Goal: Communication & Community: Participate in discussion

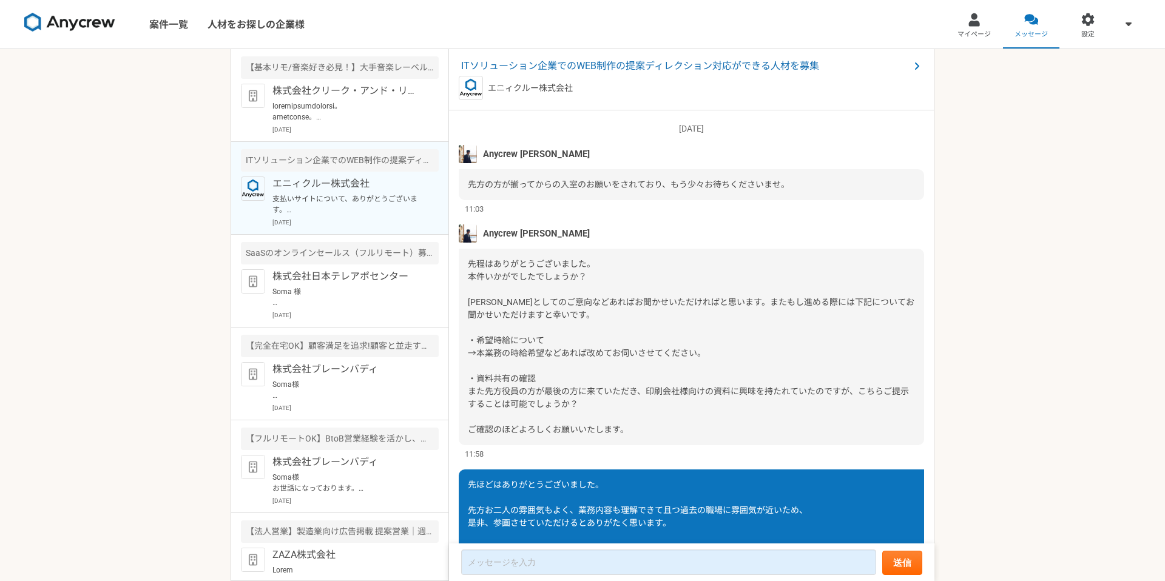
scroll to position [924, 0]
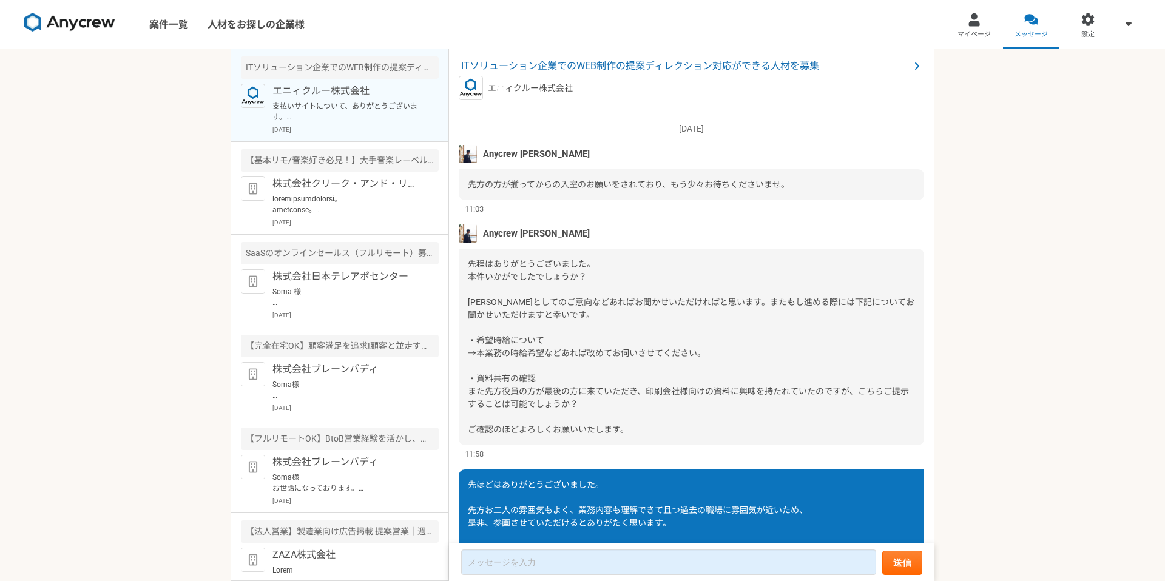
scroll to position [927, 0]
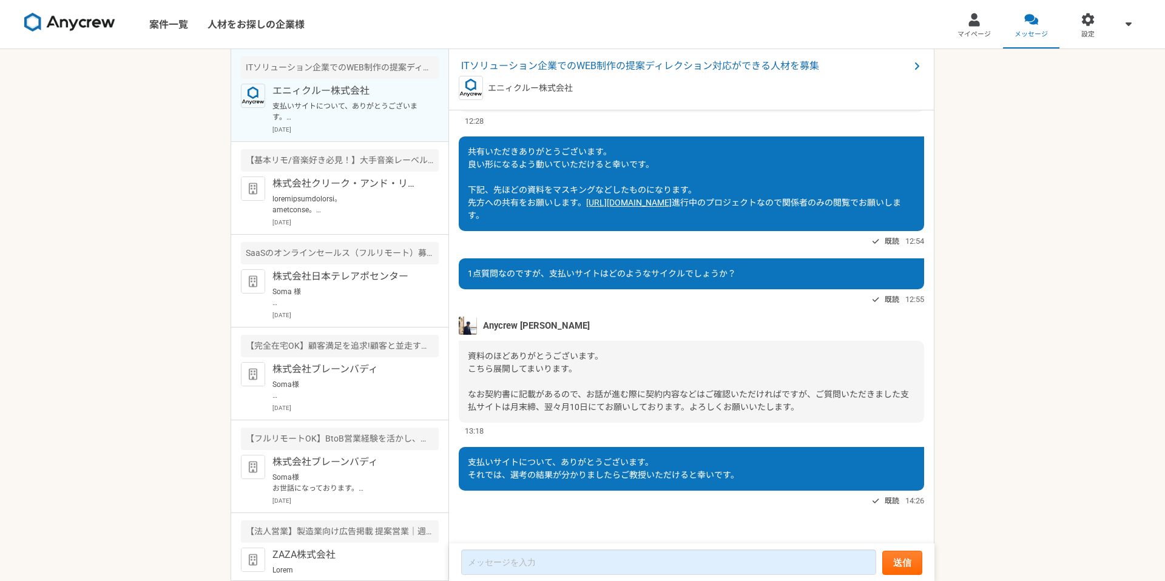
click at [370, 72] on div "ITソリューション企業でのWEB制作の提案ディレクション対応ができる人材を募集" at bounding box center [340, 67] width 198 height 22
click at [357, 89] on p "エニィクルー株式会社" at bounding box center [347, 91] width 150 height 15
click at [340, 173] on article "【基本リモ/音楽好き必見！】大手音楽レーベルの映像マスター進行管理オペレーター 株式会社クリーク・アンド・リバー社 [DATE]" at bounding box center [339, 188] width 217 height 93
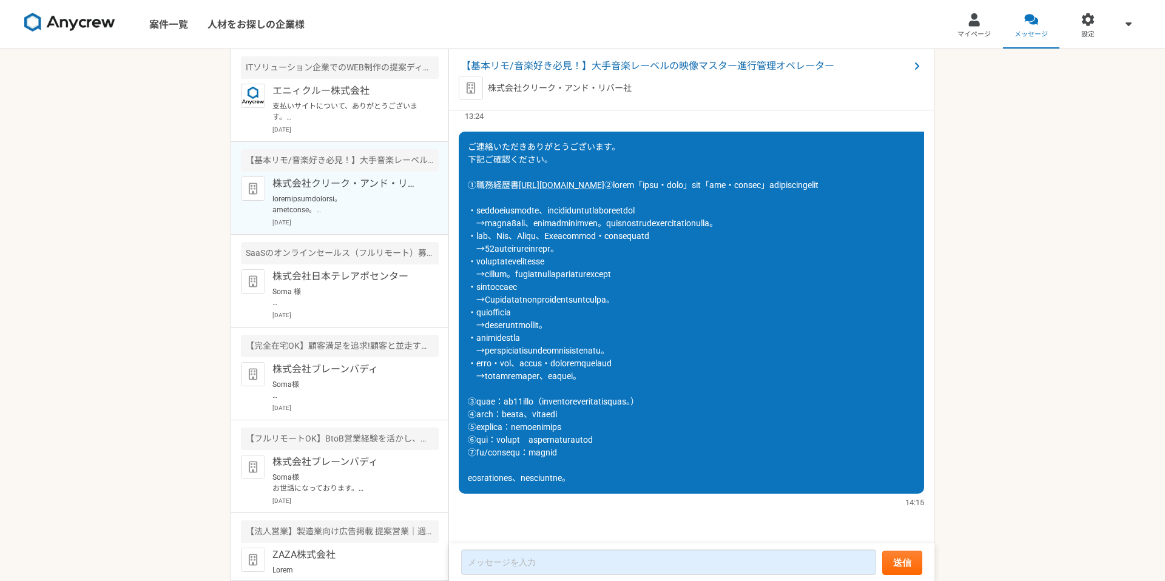
scroll to position [393, 0]
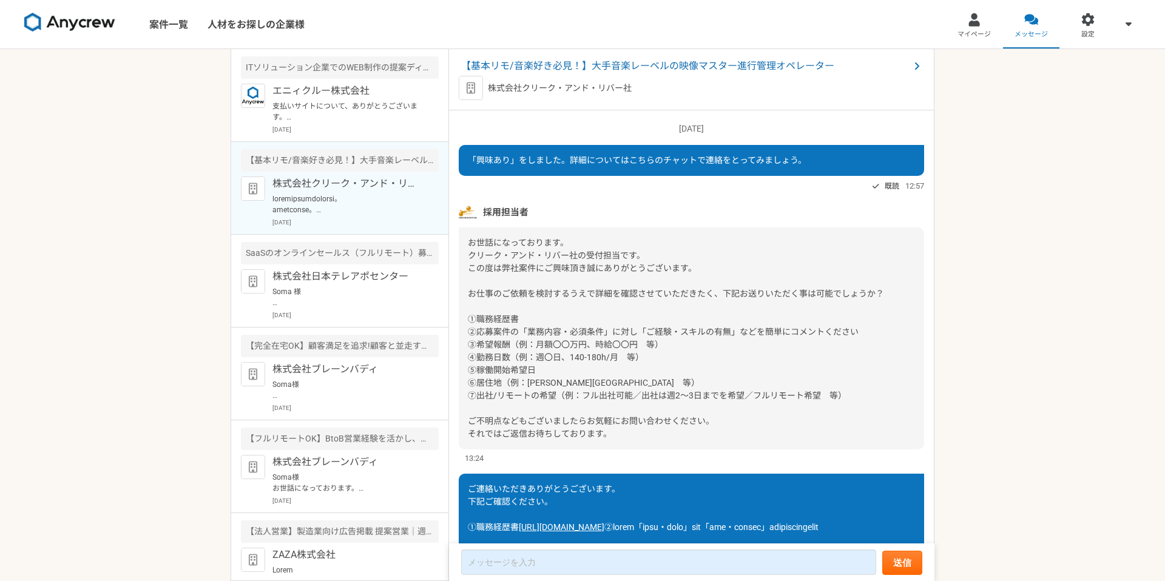
scroll to position [393, 0]
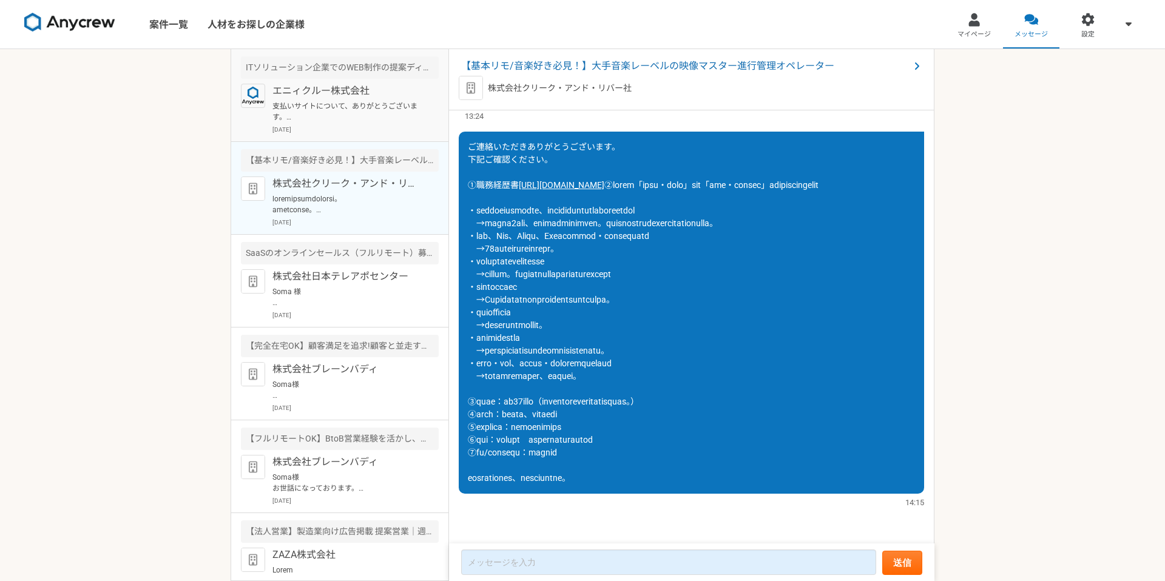
click at [348, 133] on p "[DATE]" at bounding box center [355, 129] width 166 height 9
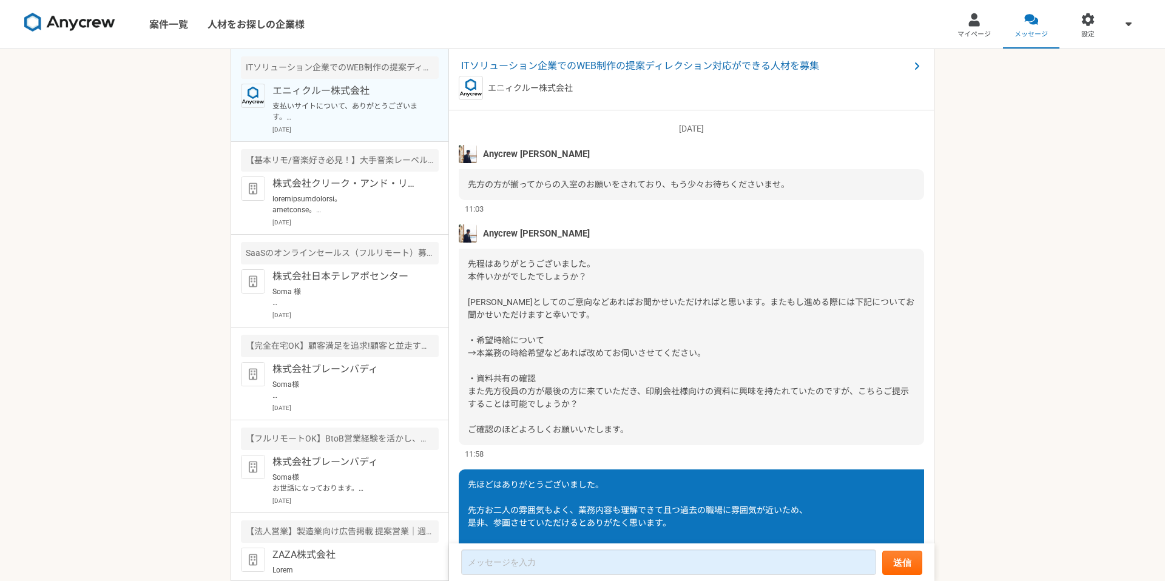
scroll to position [927, 0]
